Goal: Information Seeking & Learning: Learn about a topic

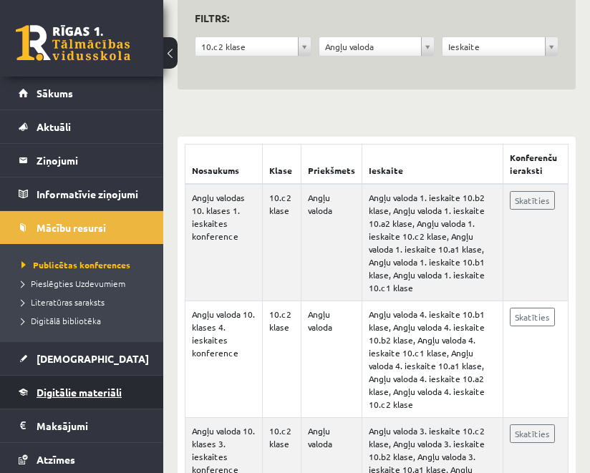
scroll to position [172, 0]
click at [69, 386] on span "Digitālie materiāli" at bounding box center [79, 392] width 85 height 13
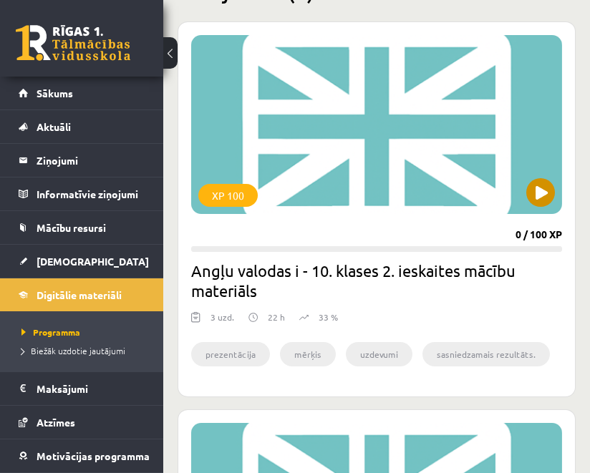
scroll to position [386, 0]
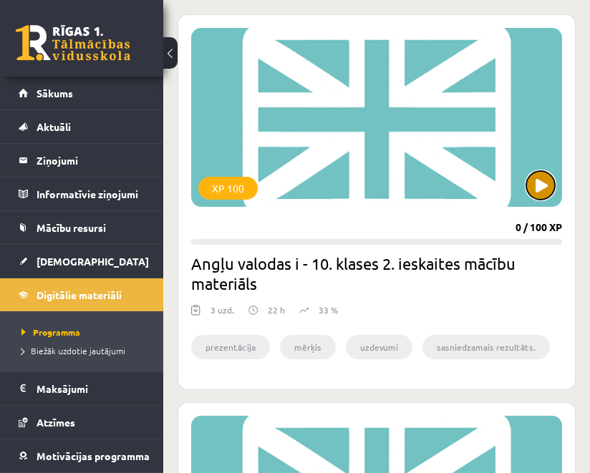
click at [540, 190] on button at bounding box center [540, 185] width 29 height 29
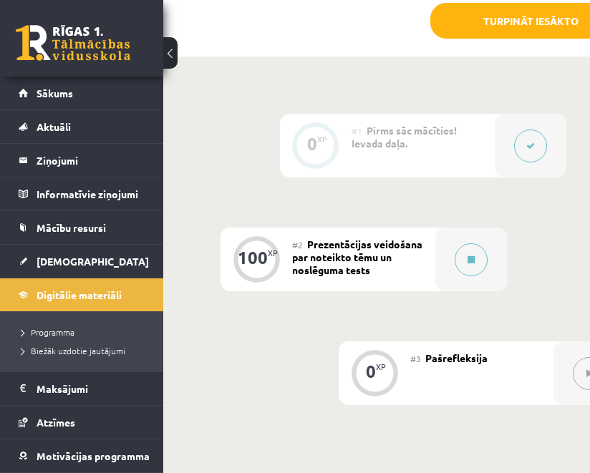
scroll to position [432, 0]
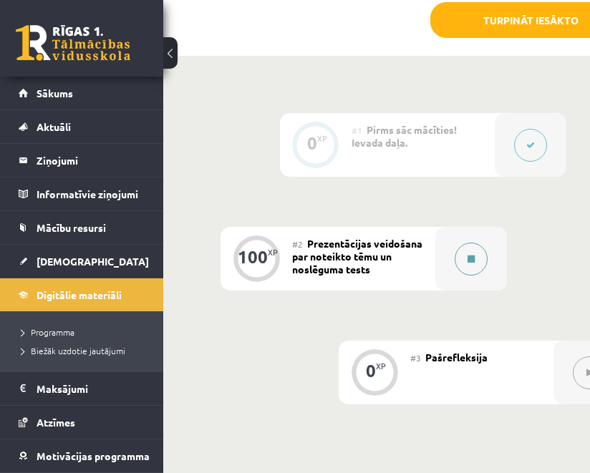
click at [457, 256] on button at bounding box center [470, 259] width 33 height 33
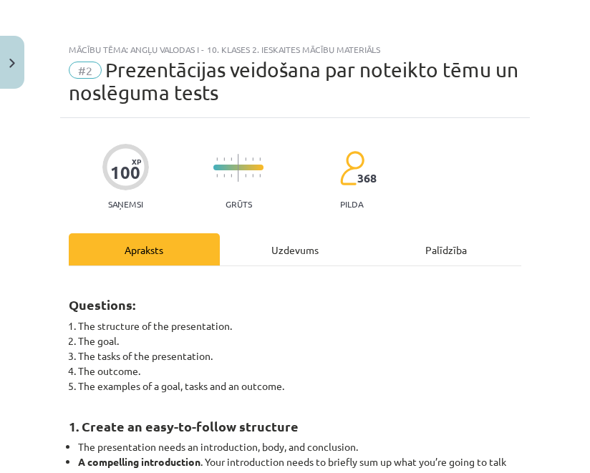
click at [296, 258] on div "Uzdevums" at bounding box center [295, 249] width 151 height 32
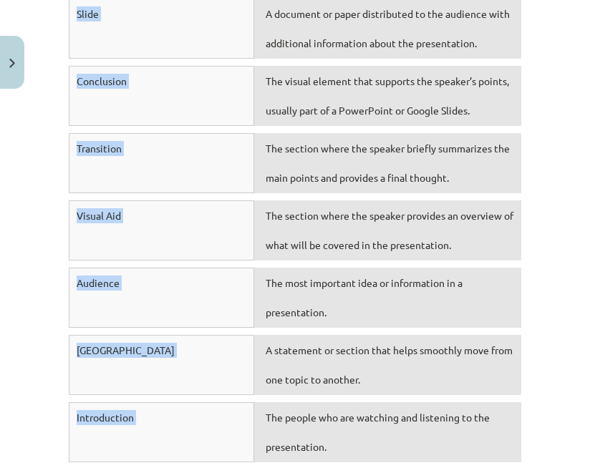
scroll to position [1083, 0]
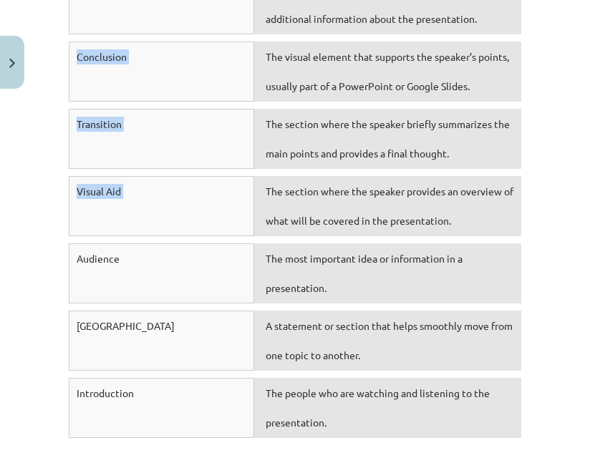
drag, startPoint x: 65, startPoint y: 298, endPoint x: 302, endPoint y: 203, distance: 255.0
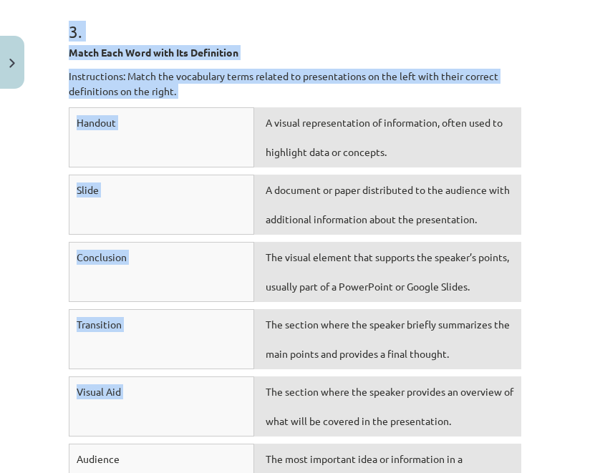
scroll to position [853, 0]
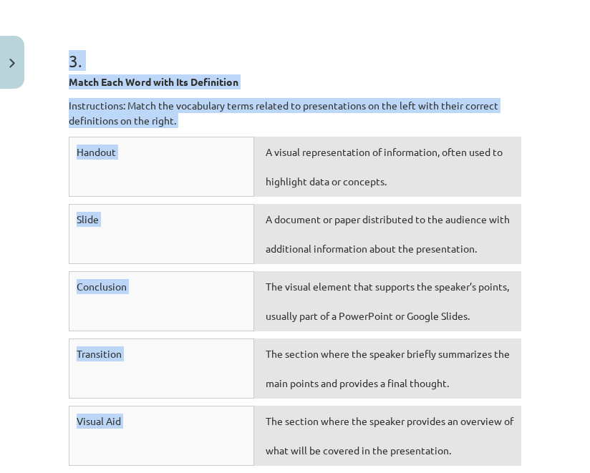
click at [282, 123] on p "Instructions: Match the vocabulary terms related to presentations on the left w…" at bounding box center [295, 113] width 452 height 30
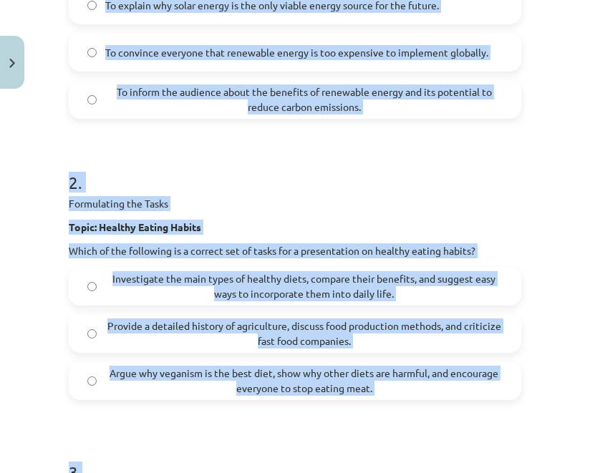
scroll to position [471, 0]
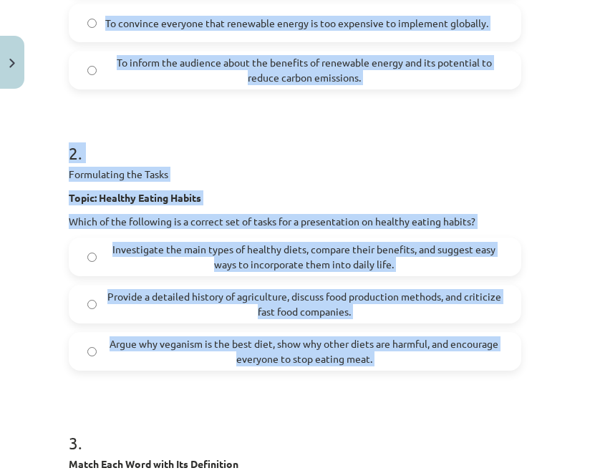
drag, startPoint x: 57, startPoint y: 57, endPoint x: 387, endPoint y: 375, distance: 459.1
click at [387, 375] on div "Mācību tēma: Angļu valodas i - 10. klases 2. ieskaites mācību materiāls #2 Prez…" at bounding box center [295, 236] width 590 height 473
copy form "1 . Formulating the Goal Topic: Renewable Energy Which of the following is the …"
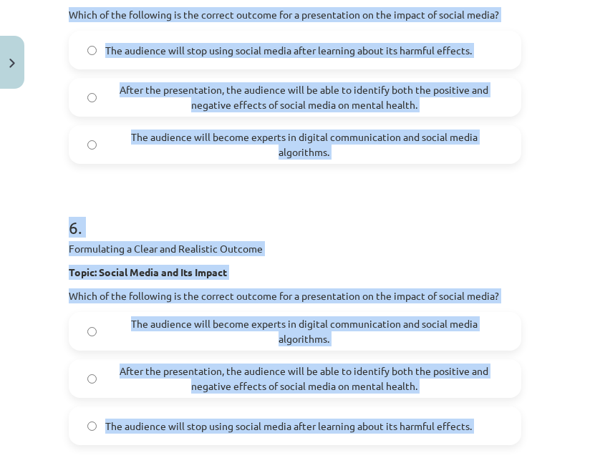
scroll to position [2010, 0]
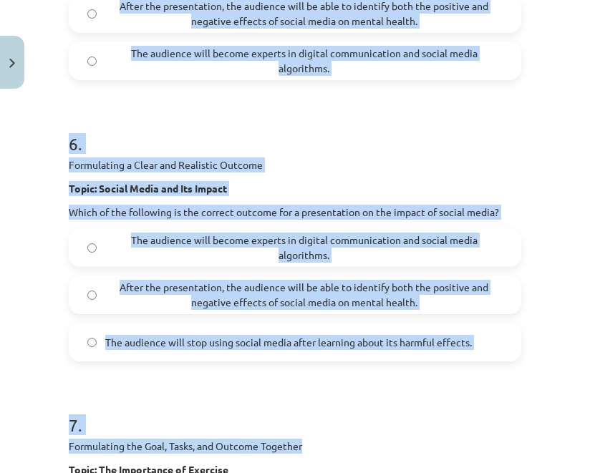
drag, startPoint x: 61, startPoint y: 155, endPoint x: 482, endPoint y: 458, distance: 519.0
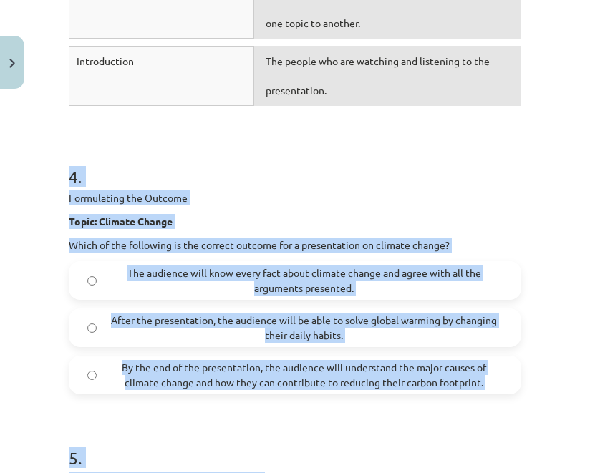
scroll to position [1418, 0]
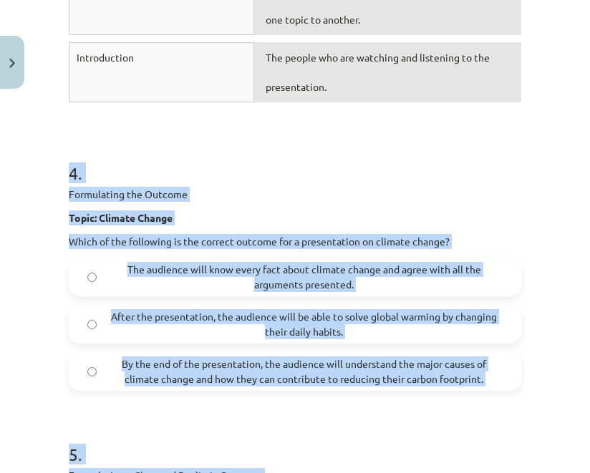
click at [57, 167] on div "Mācību tēma: Angļu valodas i - 10. klases 2. ieskaites mācību materiāls #2 Prez…" at bounding box center [295, 236] width 590 height 473
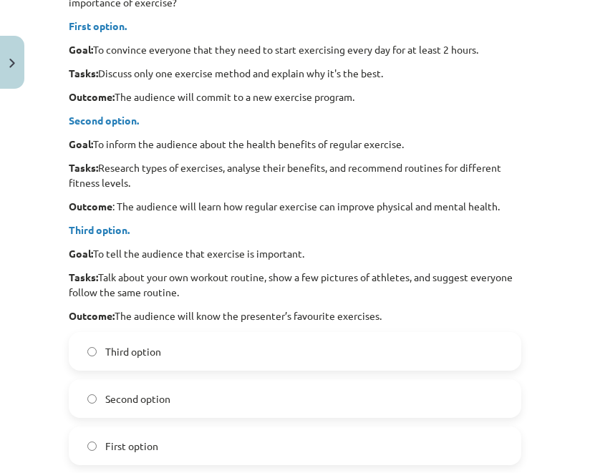
scroll to position [2675, 0]
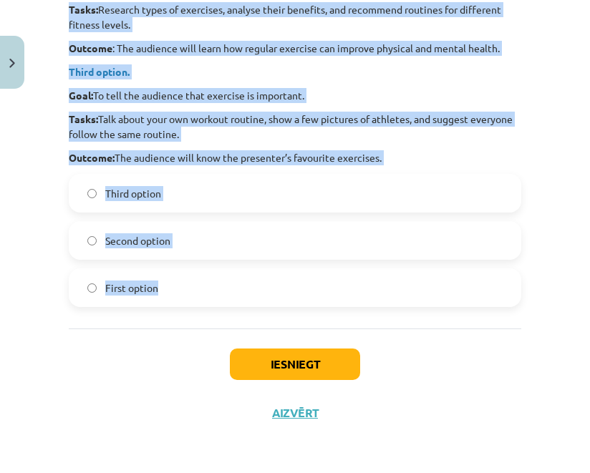
drag, startPoint x: 62, startPoint y: 172, endPoint x: 475, endPoint y: 324, distance: 439.9
copy form "4 . Formulating the Outcome Topic: Climate Change Which of the following is the…"
click at [546, 192] on div "Mācību tēma: Angļu valodas i - 10. klases 2. ieskaites mācību materiāls #2 Prez…" at bounding box center [295, 236] width 590 height 473
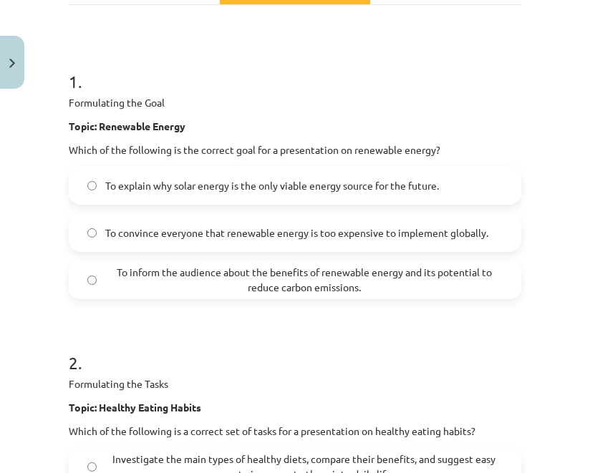
scroll to position [268, 0]
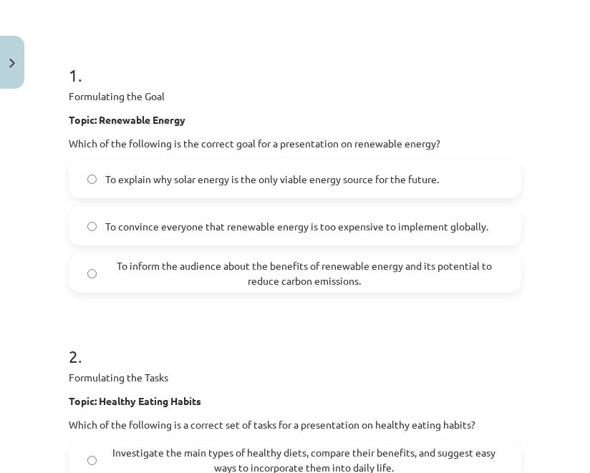
click at [177, 268] on span "To inform the audience about the benefits of renewable energy and its potential…" at bounding box center [303, 273] width 397 height 30
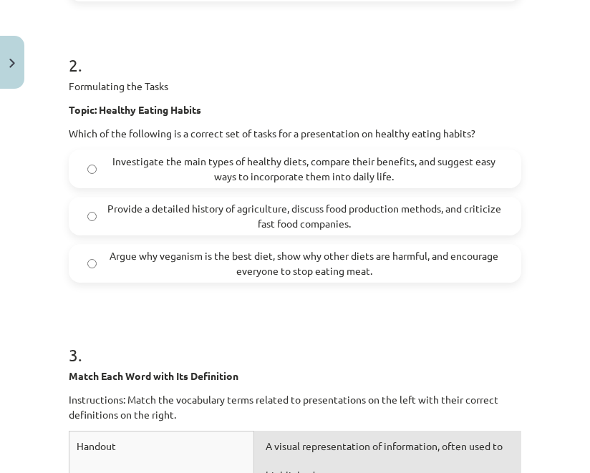
scroll to position [575, 0]
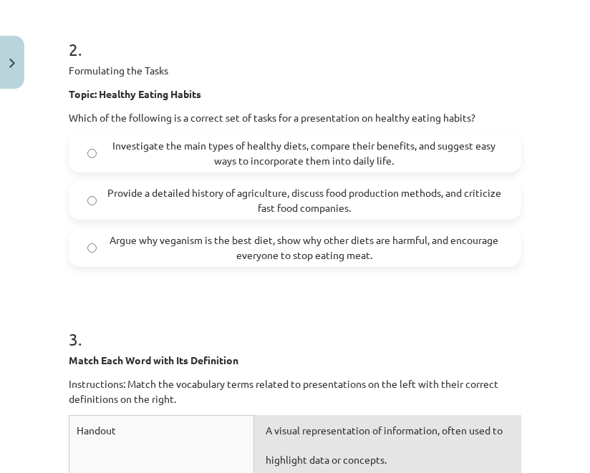
click at [155, 157] on span "Investigate the main types of healthy diets, compare their benefits, and sugges…" at bounding box center [303, 153] width 397 height 30
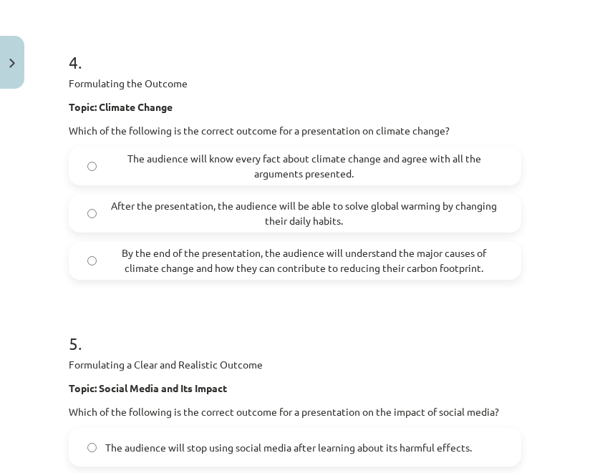
scroll to position [1535, 0]
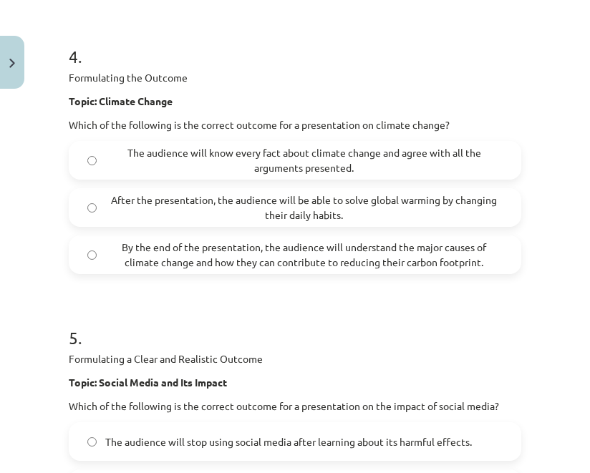
click at [180, 267] on span "By the end of the presentation, the audience will understand the major causes o…" at bounding box center [303, 255] width 397 height 30
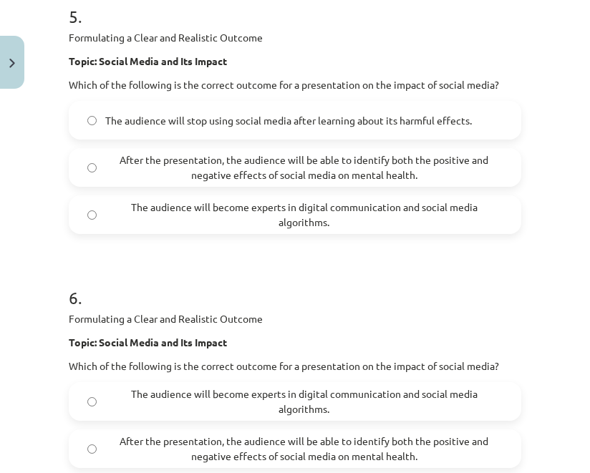
scroll to position [1857, 0]
click at [158, 164] on span "After the presentation, the audience will be able to identify both the positive…" at bounding box center [303, 167] width 397 height 30
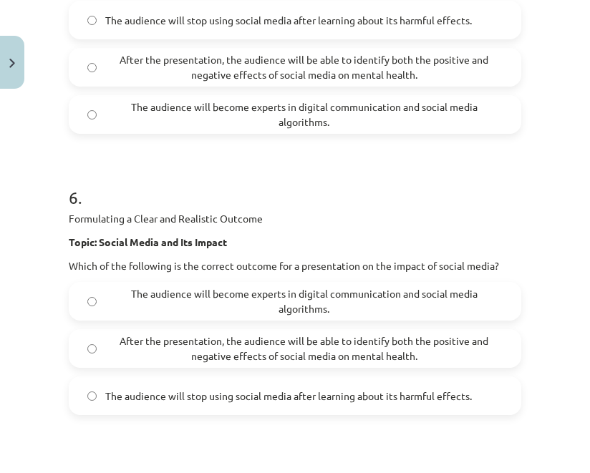
scroll to position [1968, 0]
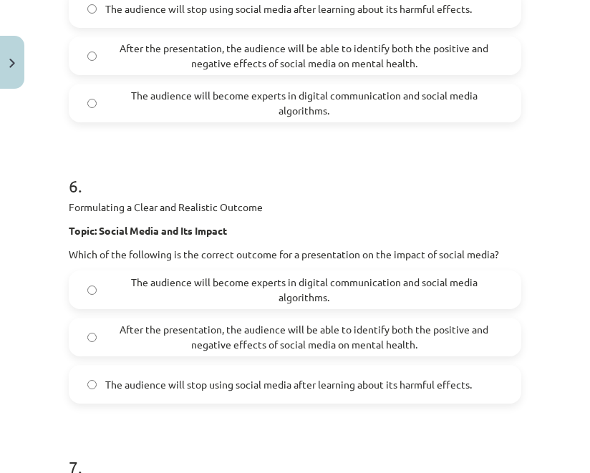
click at [230, 348] on span "After the presentation, the audience will be able to identify both the positive…" at bounding box center [303, 337] width 397 height 30
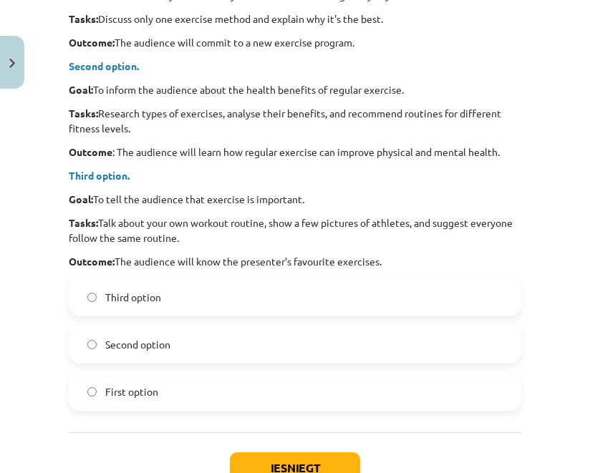
scroll to position [2574, 0]
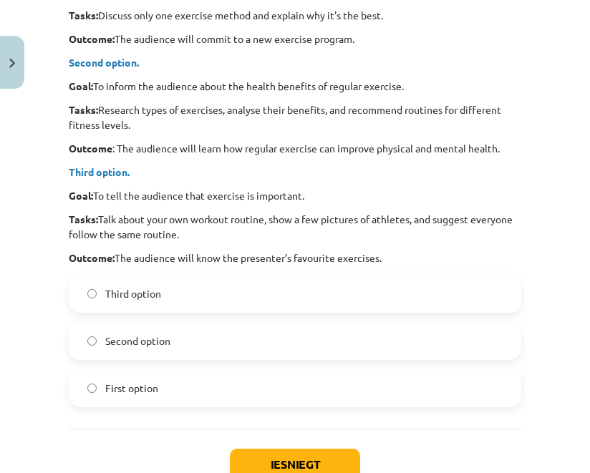
click at [134, 346] on span "Second option" at bounding box center [137, 341] width 65 height 15
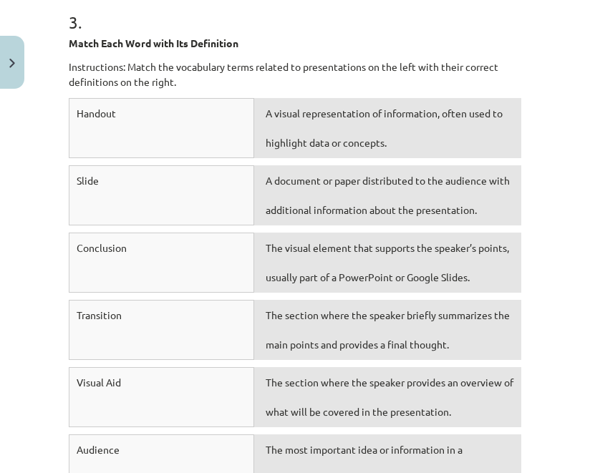
scroll to position [890, 0]
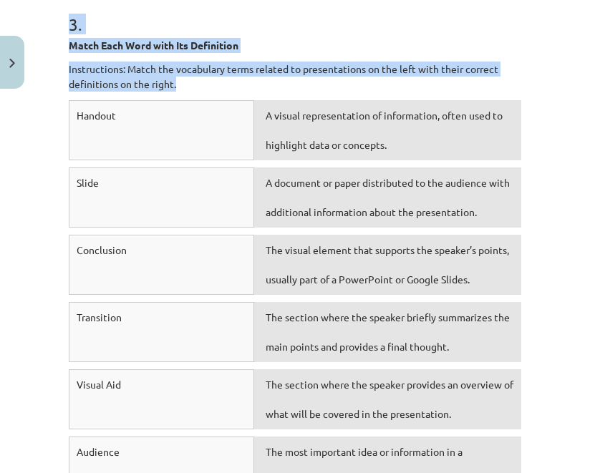
drag, startPoint x: 63, startPoint y: 24, endPoint x: 199, endPoint y: 93, distance: 152.4
copy div "3 . Match Each Word with Its Definition Instructions: Match the vocabulary term…"
click at [170, 34] on div "3 . Match Each Word with Its Definition Instructions: Match the vocabulary term…" at bounding box center [295, 300] width 452 height 678
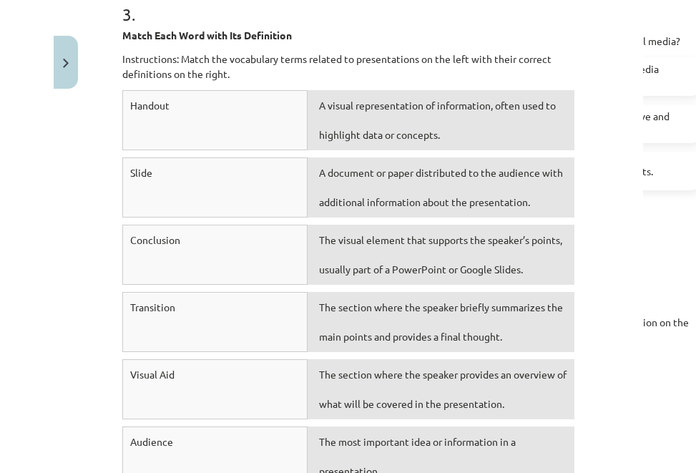
scroll to position [902, 0]
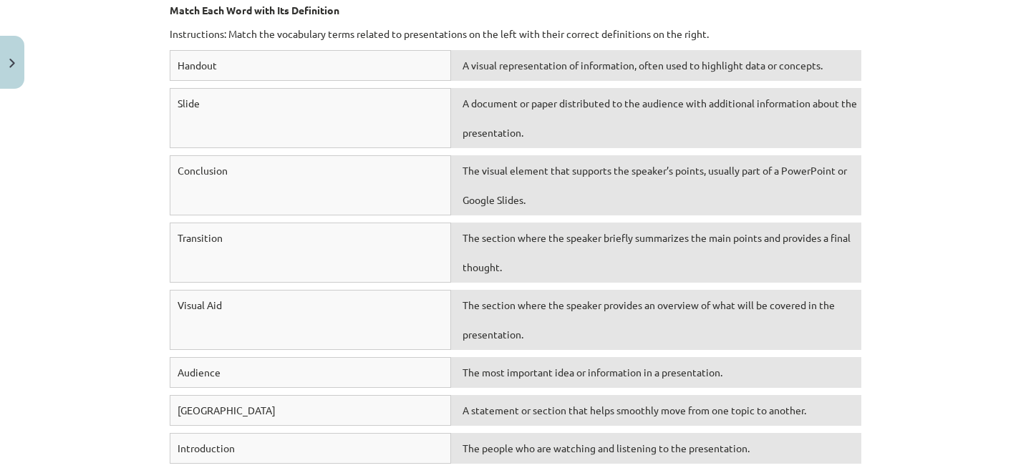
drag, startPoint x: 5, startPoint y: 230, endPoint x: 160, endPoint y: 233, distance: 155.3
click at [160, 233] on div "Mācību tēma: Angļu valodas i - 10. klases 2. ieskaites mācību materiāls #2 Prez…" at bounding box center [515, 236] width 1031 height 473
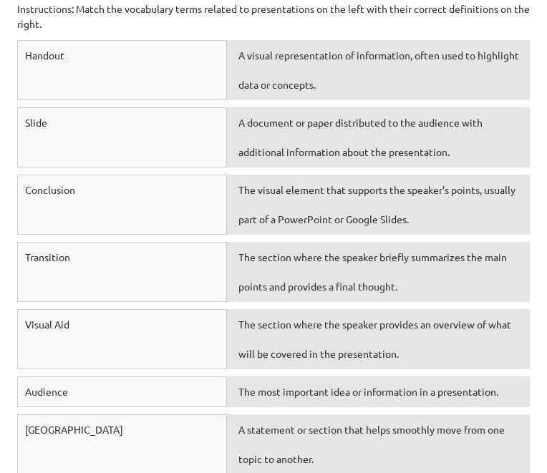
scroll to position [922, 0]
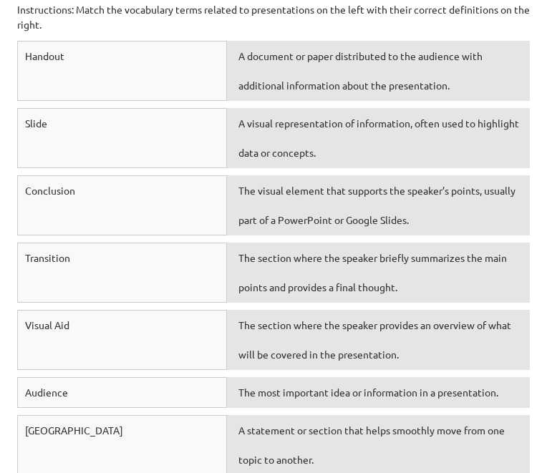
drag, startPoint x: 312, startPoint y: 137, endPoint x: 291, endPoint y: 8, distance: 131.3
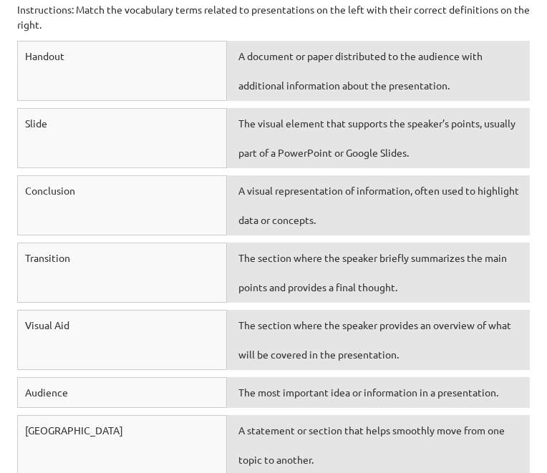
drag, startPoint x: 300, startPoint y: 206, endPoint x: 298, endPoint y: 3, distance: 203.3
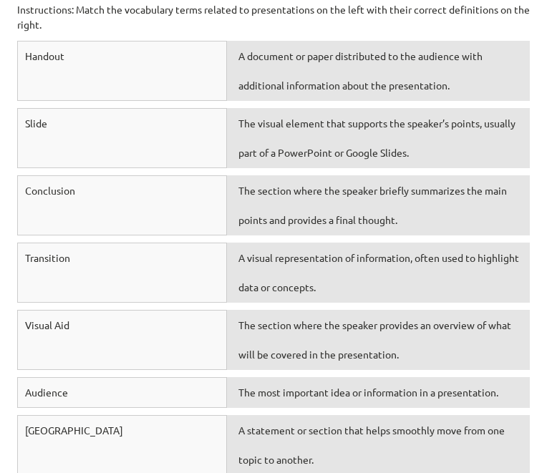
drag, startPoint x: 270, startPoint y: 273, endPoint x: 262, endPoint y: 1, distance: 271.4
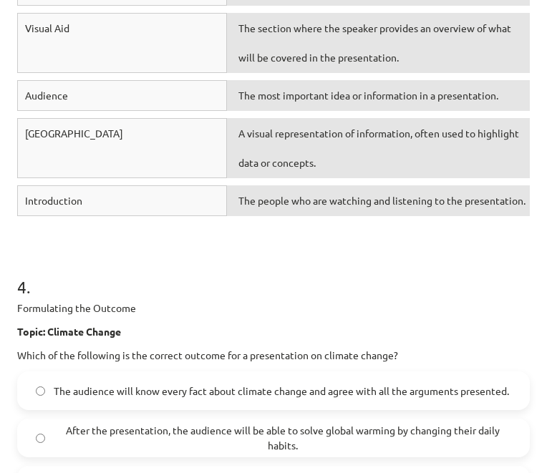
scroll to position [1220, 0]
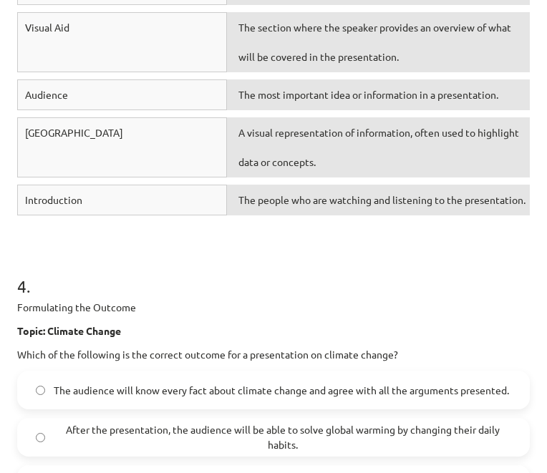
drag, startPoint x: 339, startPoint y: 208, endPoint x: 292, endPoint y: 0, distance: 213.4
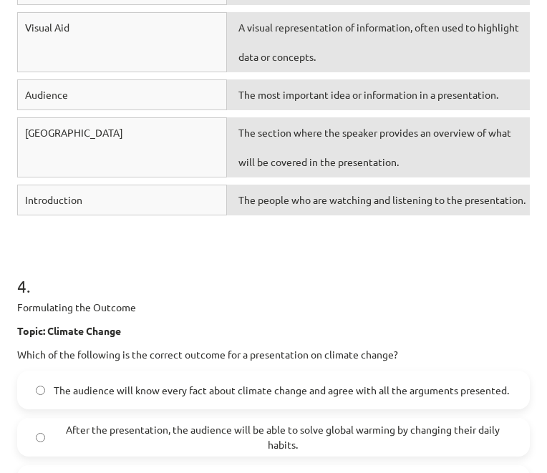
drag, startPoint x: 255, startPoint y: 133, endPoint x: 254, endPoint y: 8, distance: 125.2
drag, startPoint x: 271, startPoint y: 202, endPoint x: 283, endPoint y: 4, distance: 198.6
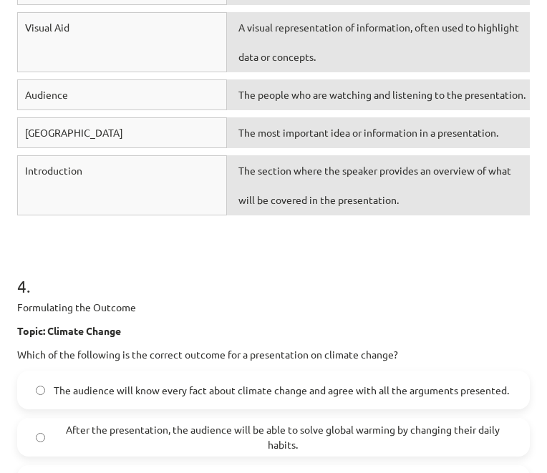
drag, startPoint x: 324, startPoint y: 198, endPoint x: 249, endPoint y: 4, distance: 208.7
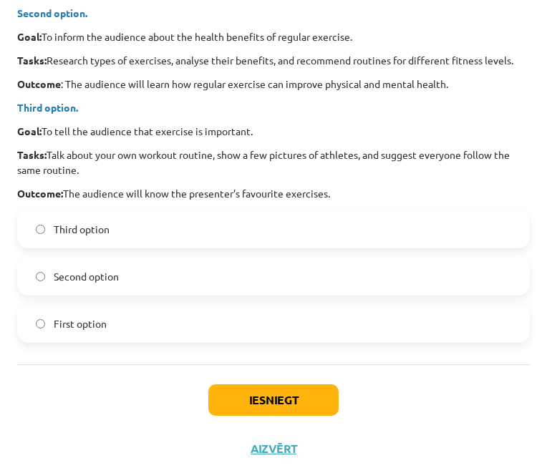
scroll to position [2546, 0]
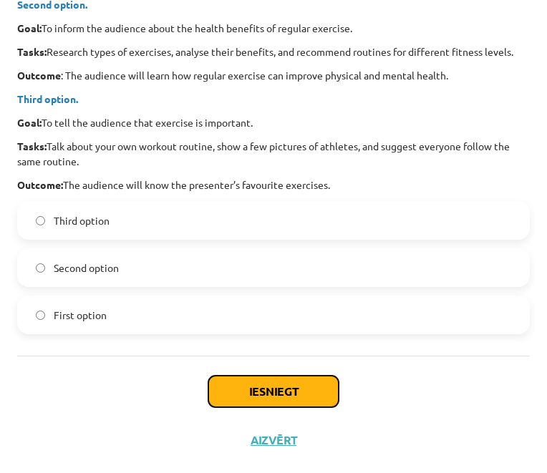
click at [258, 384] on button "Iesniegt" at bounding box center [273, 391] width 130 height 31
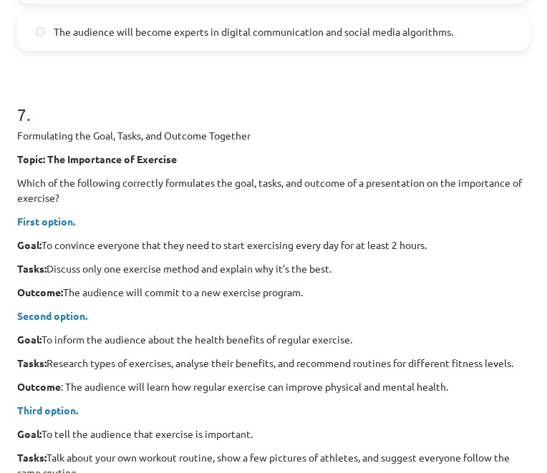
scroll to position [2592, 0]
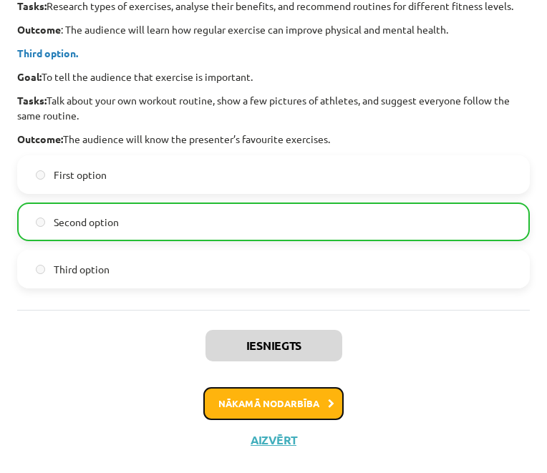
click at [308, 409] on button "Nākamā nodarbība" at bounding box center [273, 403] width 140 height 33
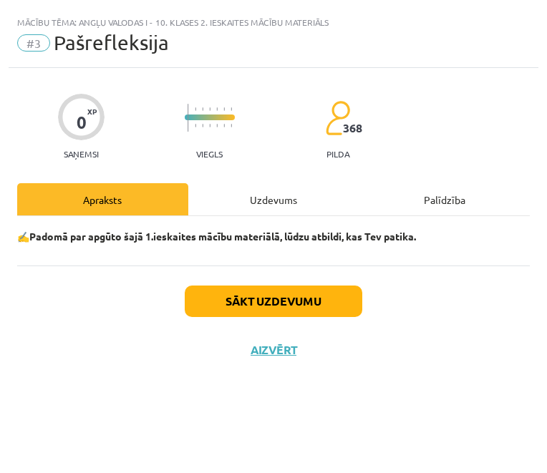
scroll to position [0, 0]
click at [268, 202] on div "Uzdevums" at bounding box center [273, 199] width 171 height 32
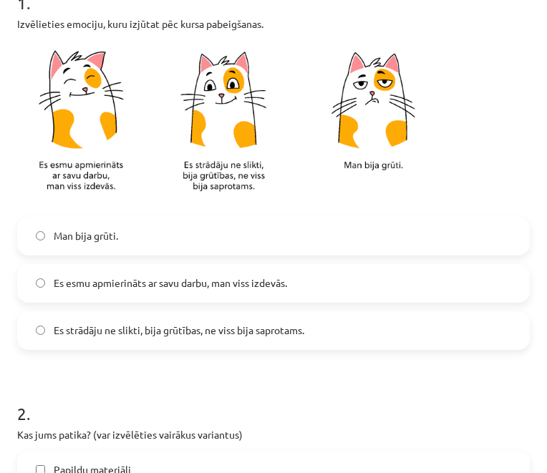
scroll to position [296, 0]
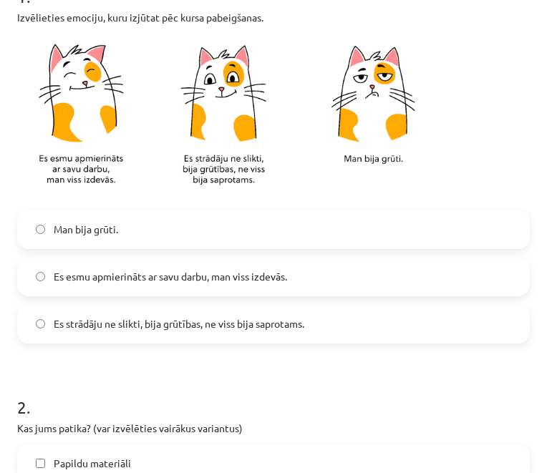
click at [198, 276] on span "Es esmu apmierināts ar savu darbu, man viss izdevās." at bounding box center [170, 276] width 233 height 15
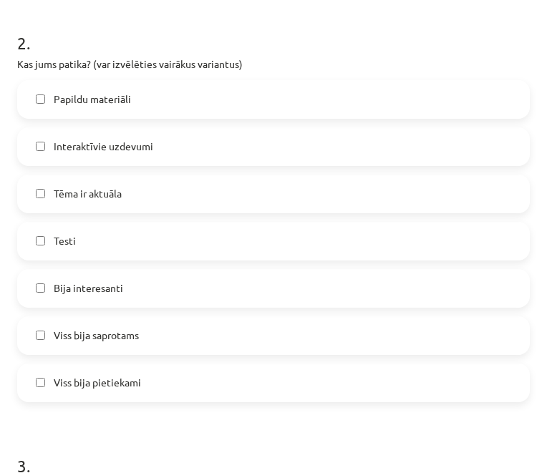
scroll to position [663, 0]
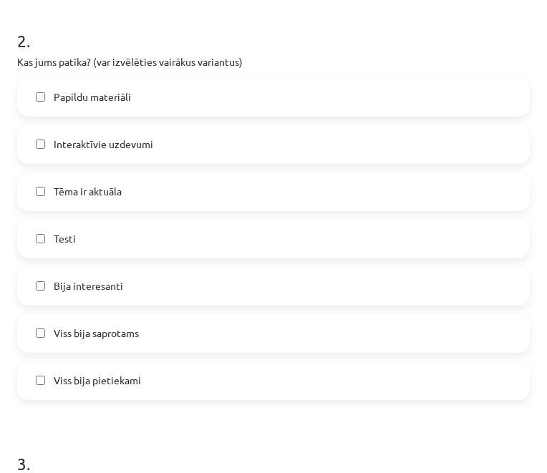
click at [94, 149] on span "Interaktīvie uzdevumi" at bounding box center [103, 144] width 99 height 15
click at [108, 230] on label "Testi" at bounding box center [274, 239] width 510 height 36
click at [103, 283] on span "Bija interesanti" at bounding box center [88, 285] width 69 height 15
click at [128, 329] on span "Viss bija saprotams" at bounding box center [96, 333] width 85 height 15
click at [104, 394] on label "Viss bija pietiekami" at bounding box center [274, 381] width 510 height 36
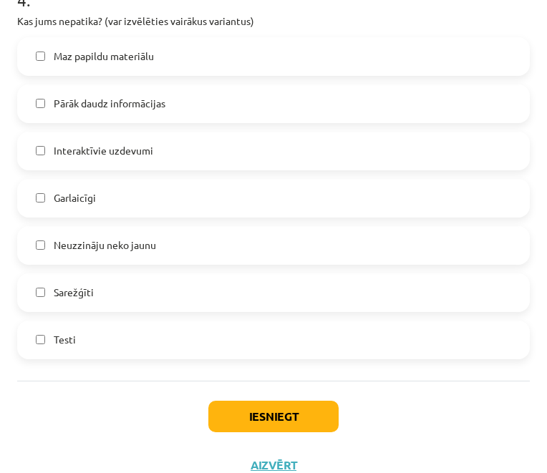
scroll to position [1259, 0]
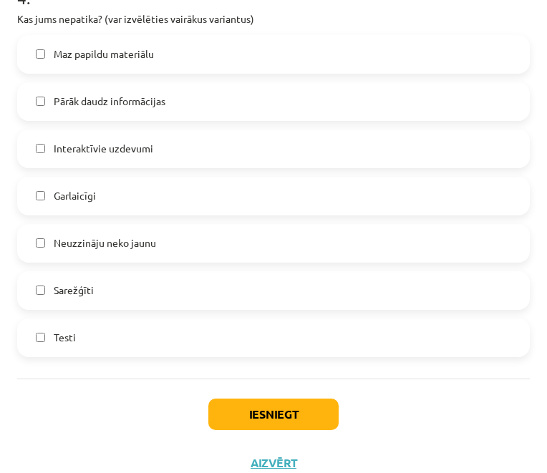
click at [108, 295] on label "Sarežģīti" at bounding box center [274, 291] width 510 height 36
click at [81, 296] on span "Sarežģīti" at bounding box center [74, 290] width 40 height 15
click at [118, 147] on span "Interaktīvie uzdevumi" at bounding box center [103, 148] width 99 height 15
click at [148, 155] on span "Interaktīvie uzdevumi" at bounding box center [103, 148] width 99 height 15
click at [135, 92] on label "Pārāk daudz informācijas" at bounding box center [274, 102] width 510 height 36
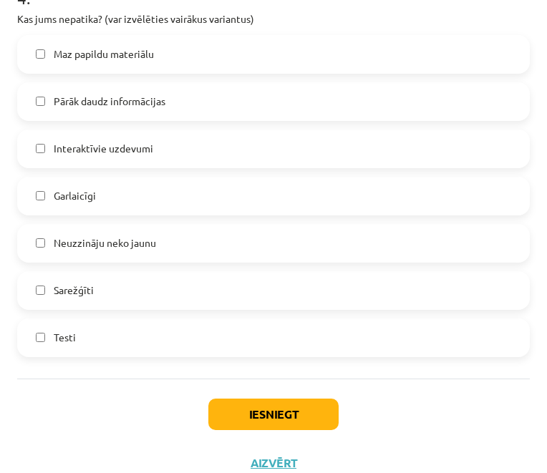
click at [129, 97] on span "Pārāk daudz informācijas" at bounding box center [110, 101] width 112 height 15
click at [145, 52] on span "Maz papildu materiālu" at bounding box center [104, 54] width 100 height 15
click at [298, 422] on button "Iesniegt" at bounding box center [273, 414] width 130 height 31
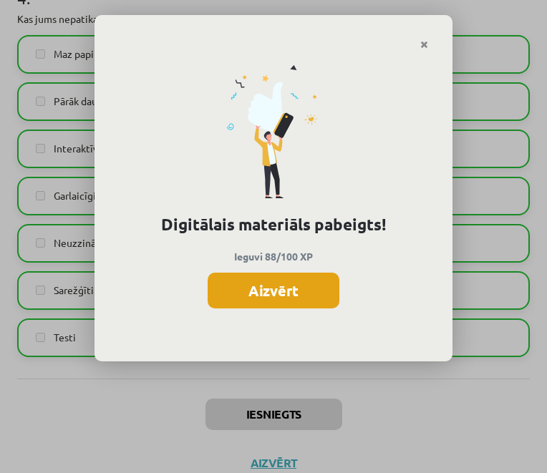
click at [303, 293] on button "Aizvērt" at bounding box center [274, 291] width 132 height 36
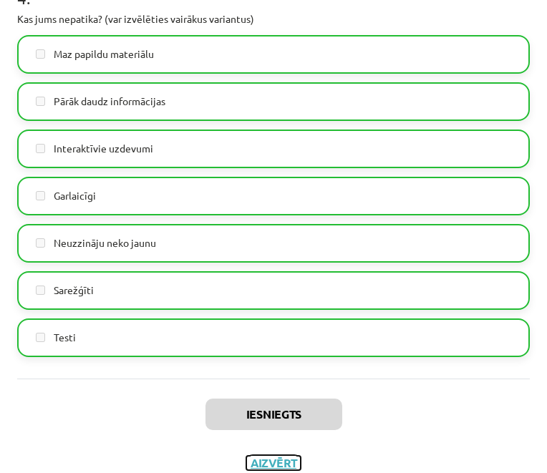
click at [251, 462] on button "Aizvērt" at bounding box center [273, 463] width 54 height 14
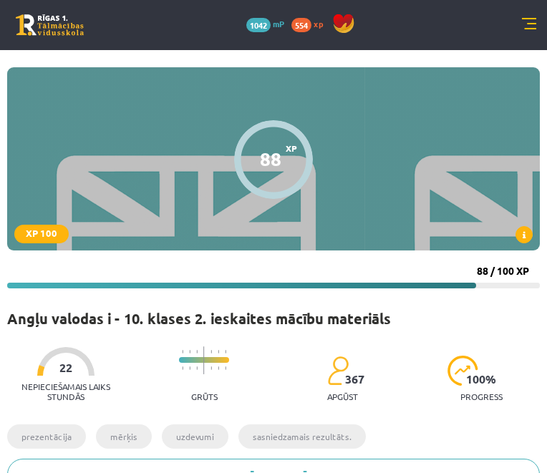
scroll to position [0, 0]
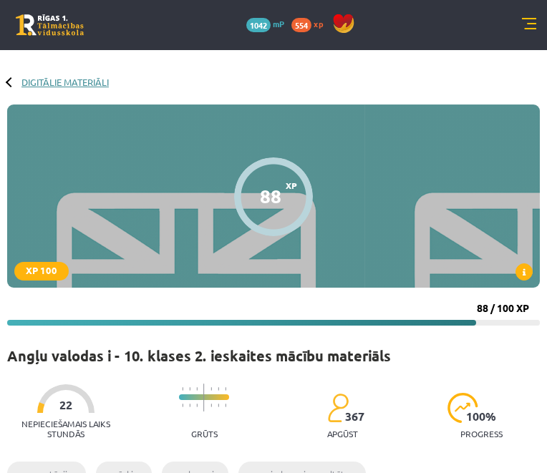
click at [89, 79] on link "Digitālie materiāli" at bounding box center [64, 82] width 87 height 11
